Goal: Complete application form

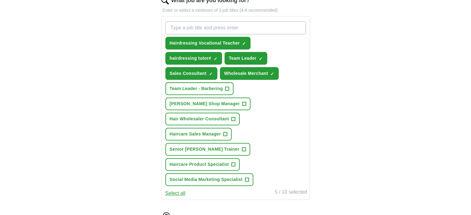
scroll to position [218, 0]
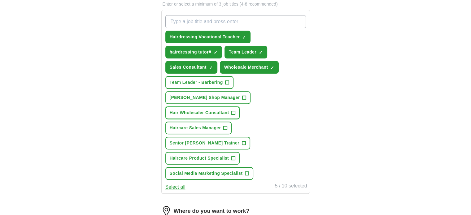
click at [232, 111] on span "+" at bounding box center [234, 113] width 4 height 5
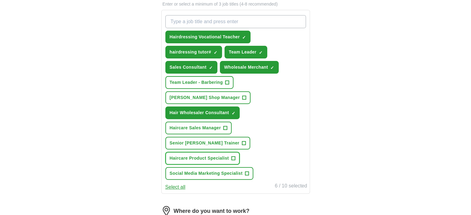
click at [236, 152] on button "Haircare Product Specialist +" at bounding box center [202, 158] width 75 height 13
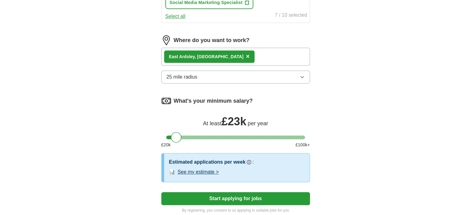
scroll to position [394, 0]
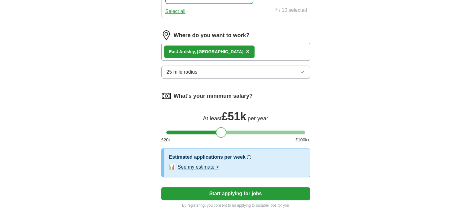
click at [220, 131] on div at bounding box center [235, 133] width 139 height 4
click at [196, 131] on div at bounding box center [235, 133] width 139 height 4
click at [188, 131] on div at bounding box center [235, 133] width 139 height 4
click at [182, 127] on div at bounding box center [187, 132] width 11 height 11
click at [180, 131] on div at bounding box center [235, 133] width 139 height 4
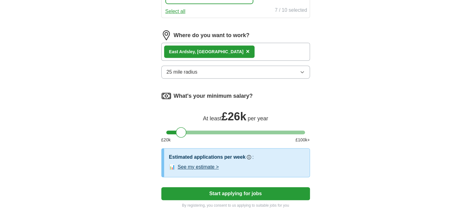
click at [249, 187] on button "Start applying for jobs" at bounding box center [235, 193] width 149 height 13
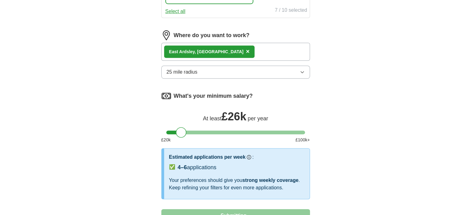
select select "**"
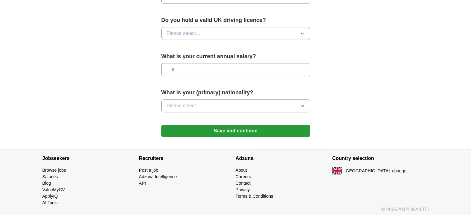
scroll to position [425, 0]
